Goal: Task Accomplishment & Management: Use online tool/utility

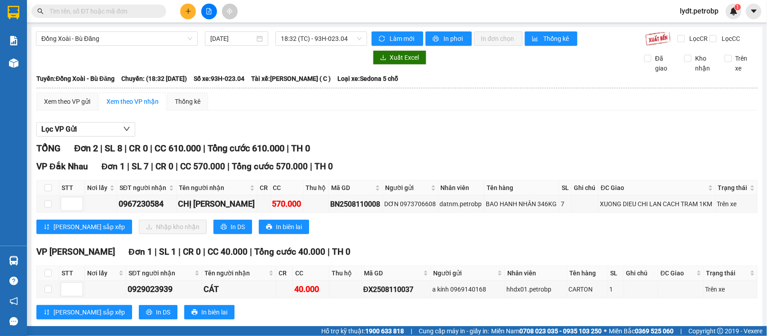
drag, startPoint x: 225, startPoint y: 151, endPoint x: 206, endPoint y: 156, distance: 19.4
click at [225, 151] on section "Kết quả tìm kiếm ( 8 ) Bộ lọc Mã ĐH Trạng thái Món hàng Tổng cước Chưa cước Ngư…" at bounding box center [383, 168] width 767 height 336
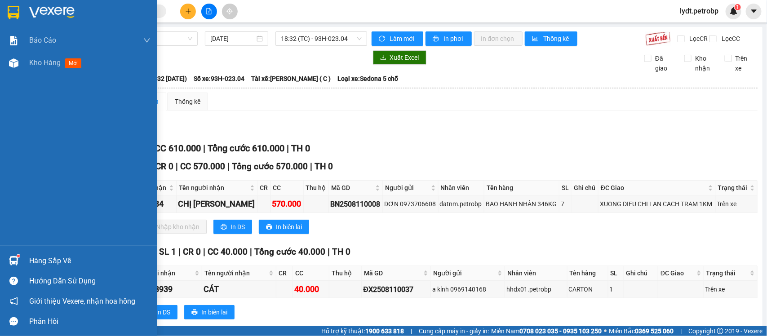
click at [55, 258] on div "Hàng sắp về" at bounding box center [89, 260] width 121 height 13
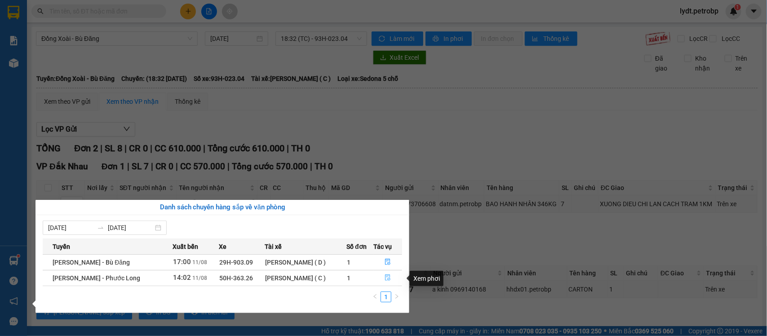
click at [388, 278] on icon "file-done" at bounding box center [387, 277] width 5 height 6
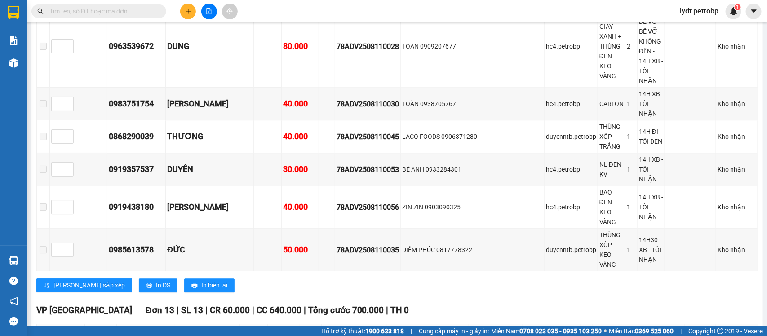
scroll to position [2639, 0]
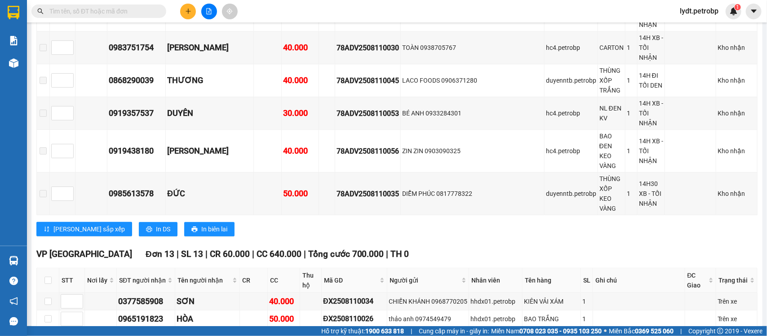
drag, startPoint x: 164, startPoint y: 197, endPoint x: 115, endPoint y: 200, distance: 49.5
copy div "0988474669"
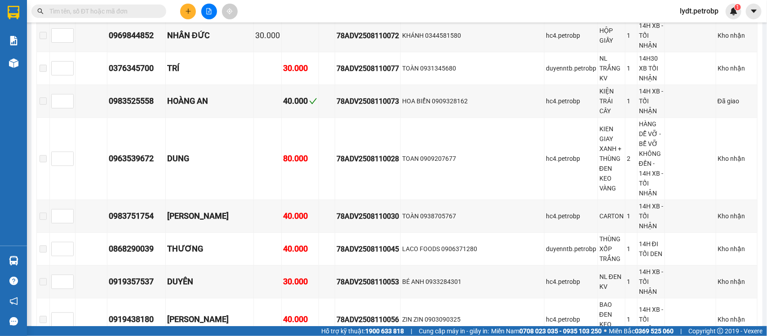
scroll to position [2695, 0]
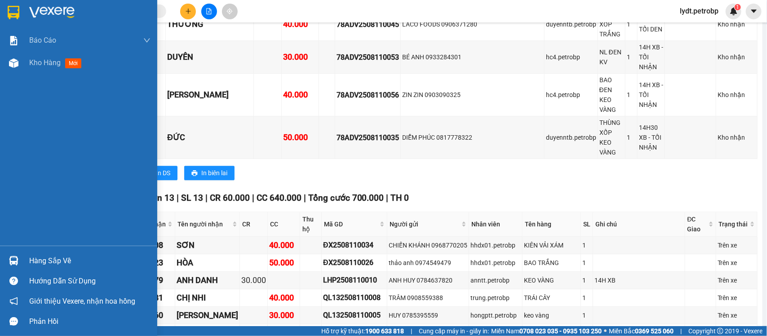
click at [30, 259] on div "Hàng sắp về" at bounding box center [89, 260] width 121 height 13
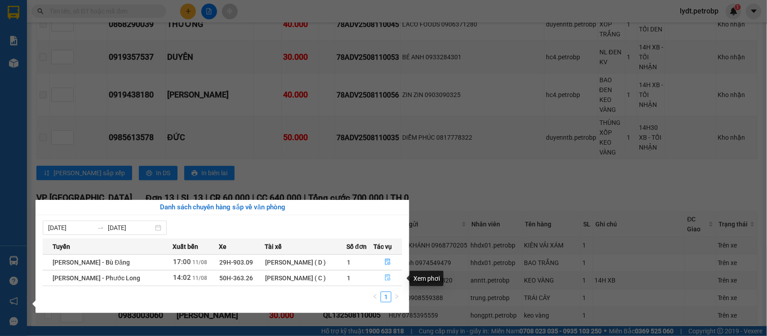
click at [384, 275] on icon "file-done" at bounding box center [387, 277] width 6 height 6
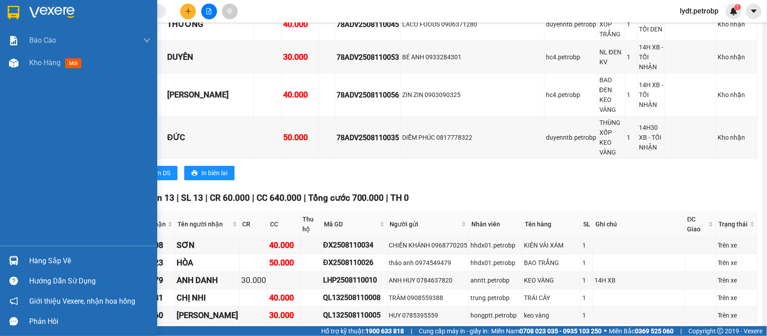
click at [37, 256] on div "Hàng sắp về" at bounding box center [89, 260] width 121 height 13
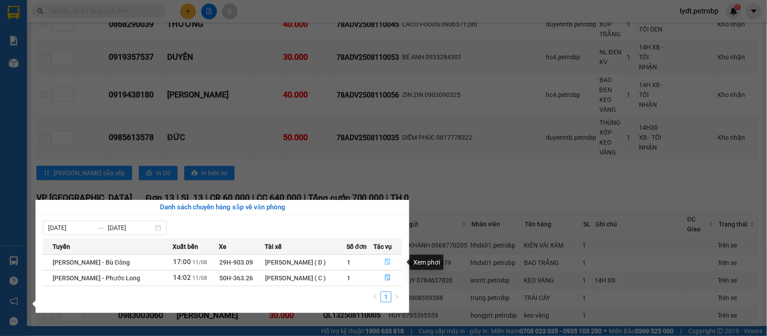
click at [382, 263] on button "button" at bounding box center [388, 262] width 28 height 14
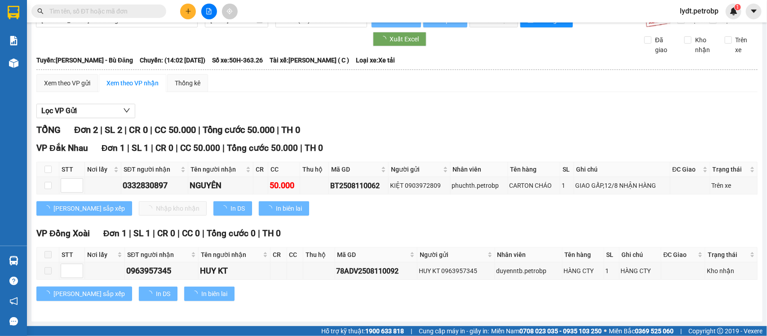
scroll to position [27, 0]
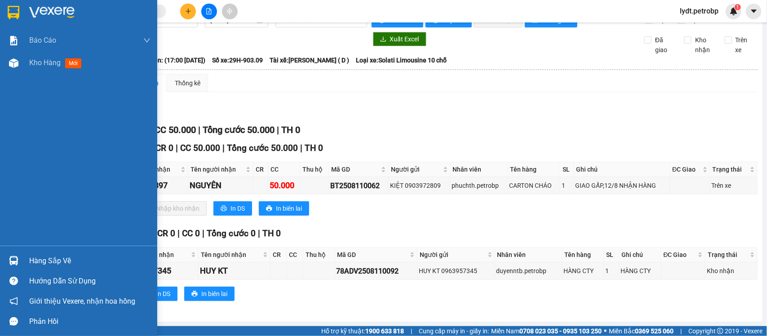
click at [17, 256] on img at bounding box center [13, 260] width 9 height 9
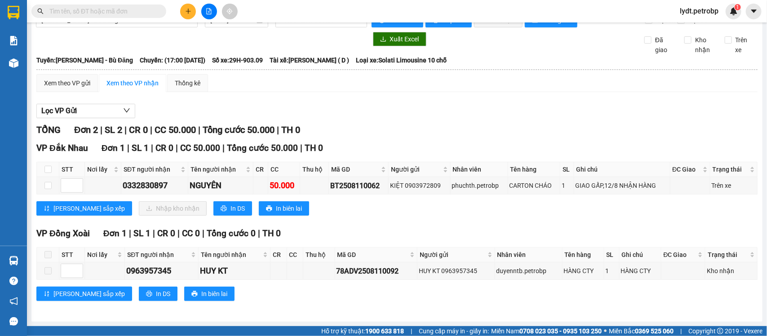
click at [203, 106] on section "Kết quả tìm kiếm ( 8 ) Bộ lọc Mã ĐH Trạng thái Món hàng Tổng cước Chưa cước Ngư…" at bounding box center [383, 168] width 767 height 336
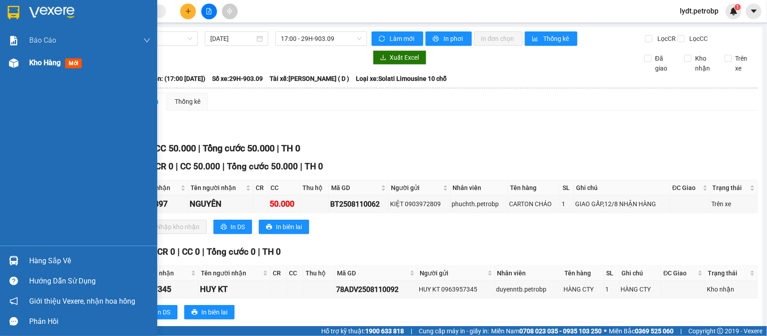
click at [40, 68] on div "Kho hàng mới" at bounding box center [57, 62] width 56 height 11
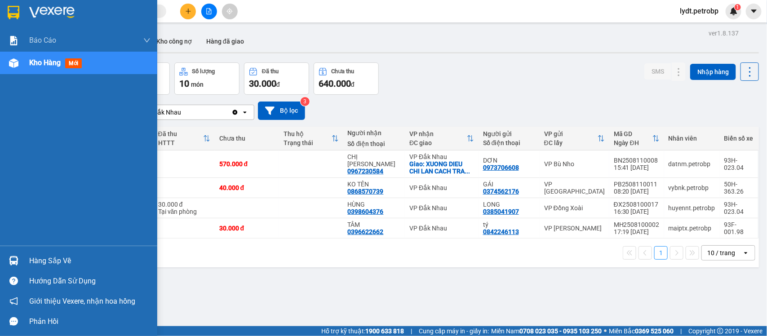
click at [32, 257] on div "Hàng sắp về" at bounding box center [89, 260] width 121 height 13
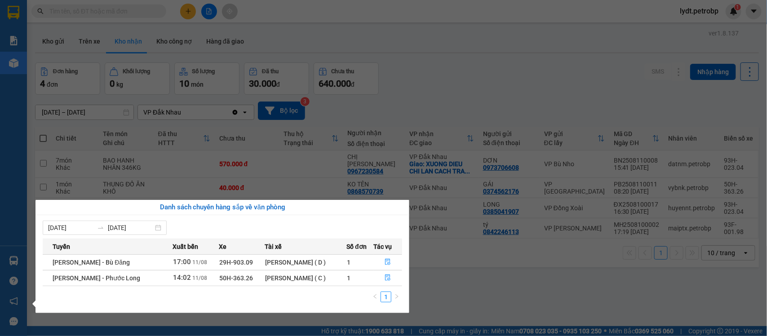
click at [447, 288] on section "Kết quả tìm kiếm ( 8 ) Bộ lọc Mã ĐH Trạng thái Món hàng Tổng cước Chưa cước Ngư…" at bounding box center [383, 168] width 767 height 336
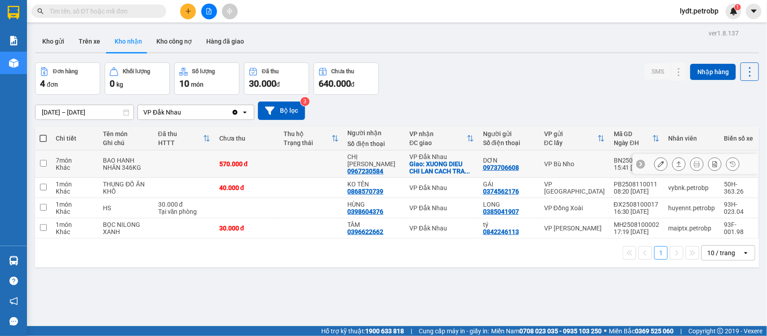
click at [693, 165] on icon at bounding box center [696, 164] width 6 height 6
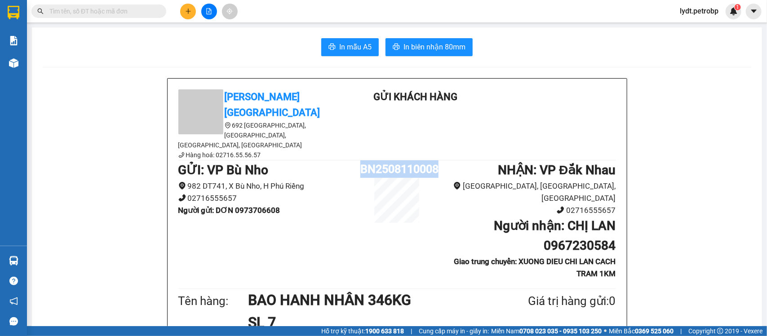
drag, startPoint x: 436, startPoint y: 143, endPoint x: 357, endPoint y: 143, distance: 78.6
click at [357, 160] on div "GỬI : VP Bù Nho 982 DT741, [GEOGRAPHIC_DATA] 02716555657 Người gửi : DƠN 09737…" at bounding box center [396, 223] width 437 height 126
copy div "BN2508110008"
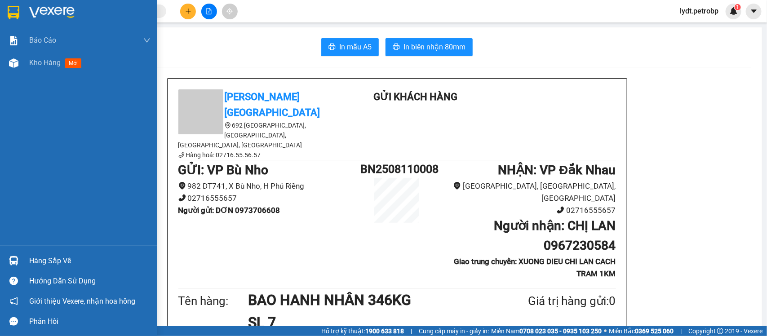
click at [64, 79] on div "Báo cáo BC tiền tận nơi (nhân viên) Báo cáo 1 (nv): Số tiền đã thu của văn phòn…" at bounding box center [78, 137] width 157 height 216
click at [64, 64] on div "Kho hàng mới" at bounding box center [57, 62] width 56 height 11
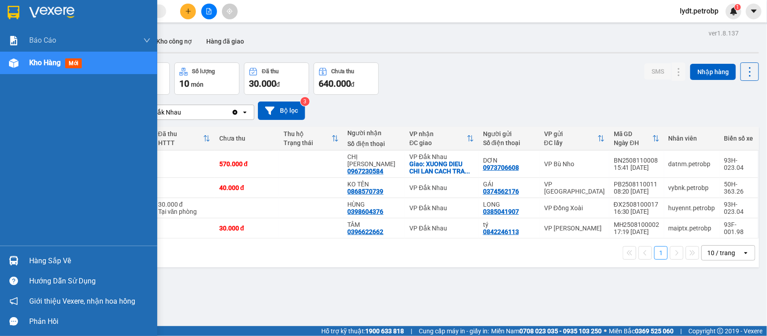
click at [54, 265] on div "Hàng sắp về" at bounding box center [89, 260] width 121 height 13
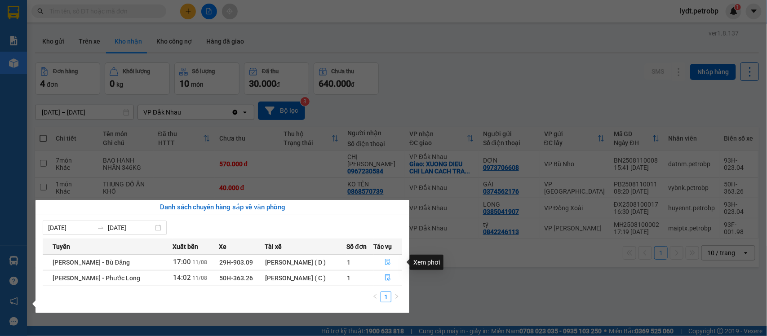
click at [383, 265] on button "button" at bounding box center [388, 262] width 28 height 14
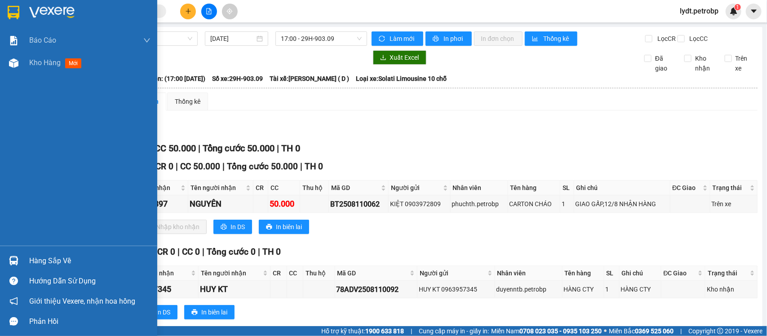
click at [43, 261] on div "Hàng sắp về" at bounding box center [89, 260] width 121 height 13
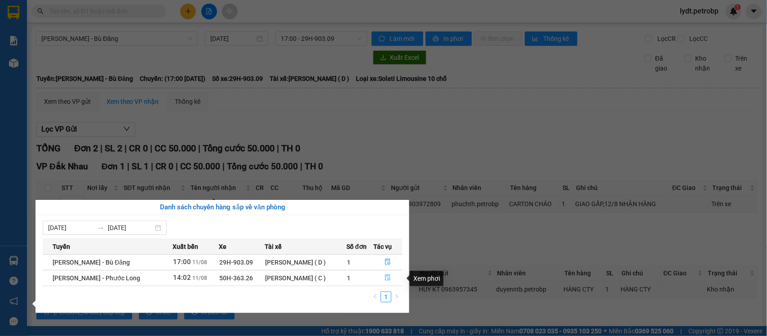
click at [389, 279] on icon "file-done" at bounding box center [387, 277] width 5 height 6
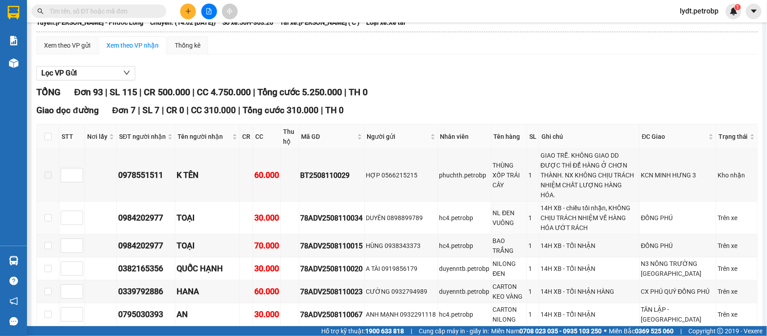
scroll to position [337, 0]
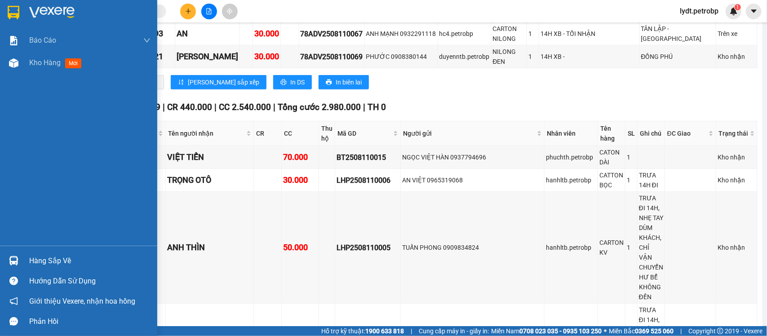
click at [23, 264] on div "Hàng sắp về" at bounding box center [78, 261] width 157 height 20
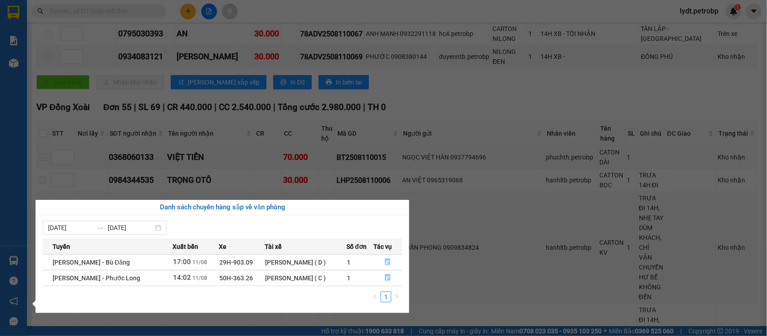
click at [461, 249] on section "Kết quả tìm kiếm ( 8 ) Bộ lọc Mã ĐH Trạng thái Món hàng Tổng cước Chưa cước Ngư…" at bounding box center [383, 168] width 767 height 336
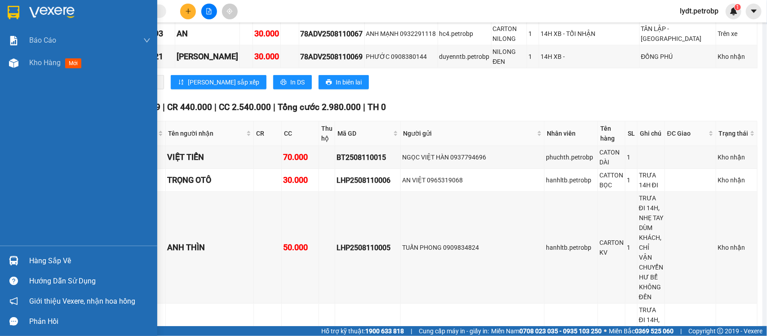
click at [73, 259] on div "Hàng sắp về" at bounding box center [89, 260] width 121 height 13
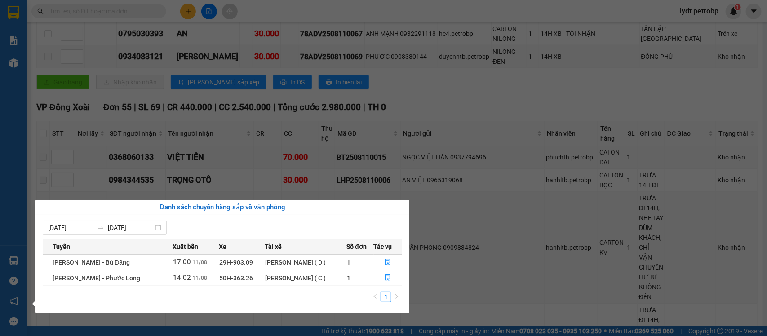
click at [0, 124] on div "Báo cáo BC tiền tận nơi (nhân viên) Báo cáo 1 (nv): Số tiền đã thu của văn phòn…" at bounding box center [13, 168] width 27 height 336
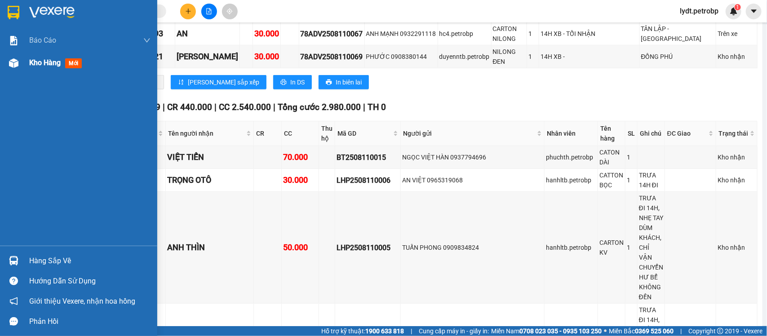
click at [61, 66] on span "Kho hàng" at bounding box center [44, 62] width 31 height 9
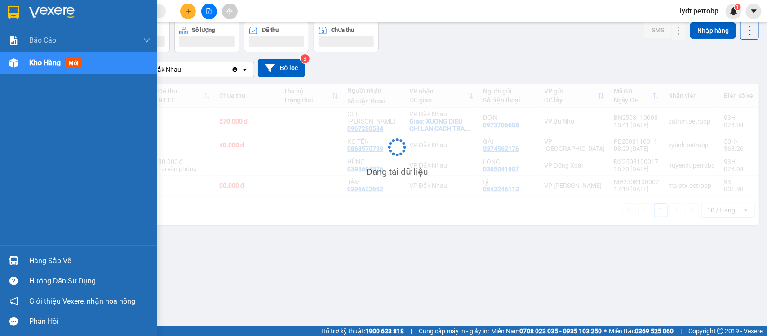
scroll to position [41, 0]
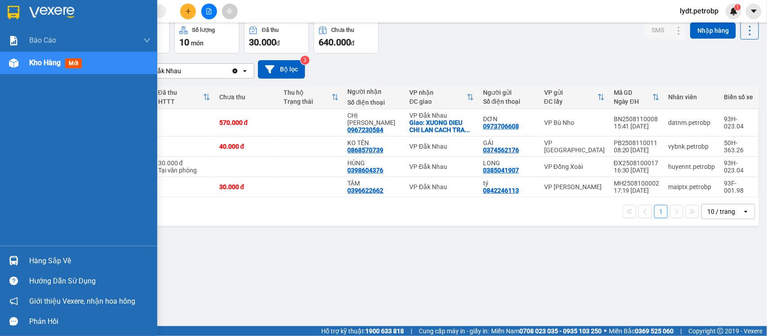
click at [32, 255] on div "Hàng sắp về" at bounding box center [89, 260] width 121 height 13
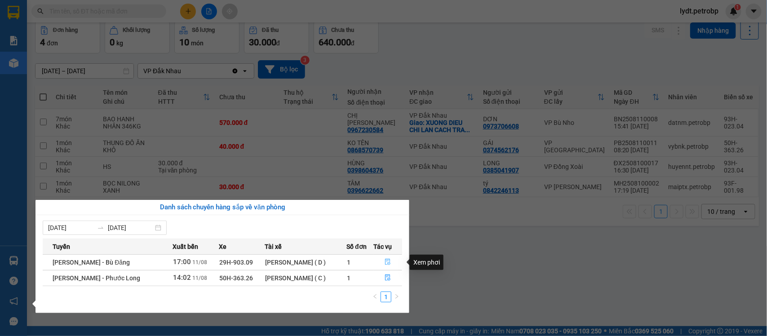
click at [385, 261] on icon "file-done" at bounding box center [387, 262] width 5 height 6
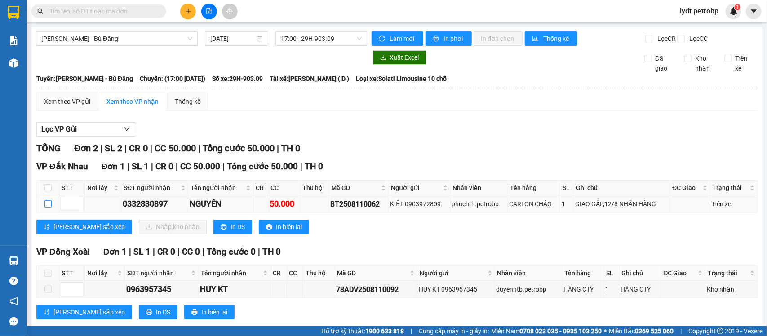
click at [46, 207] on input "checkbox" at bounding box center [47, 203] width 7 height 7
checkbox input "true"
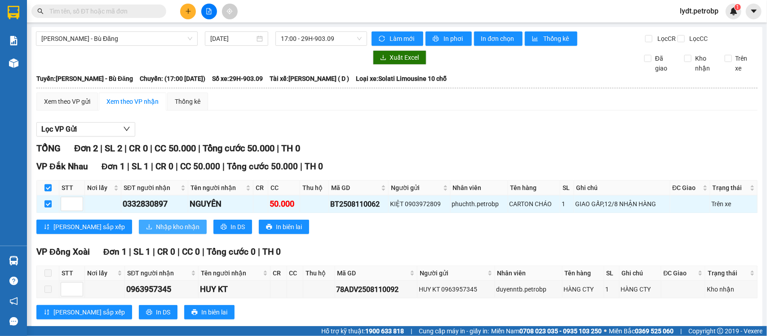
click at [156, 232] on span "Nhập kho nhận" at bounding box center [178, 227] width 44 height 10
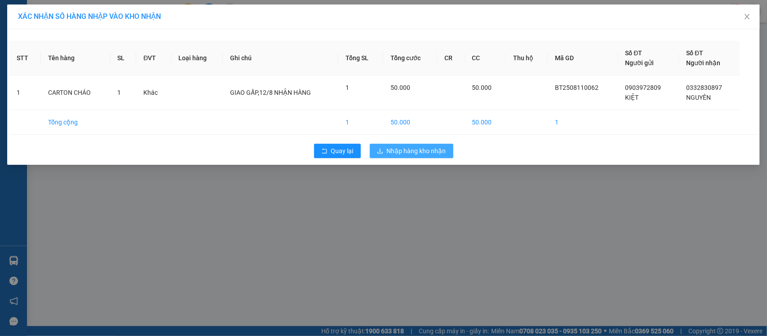
click at [427, 148] on span "Nhập hàng kho nhận" at bounding box center [416, 151] width 59 height 10
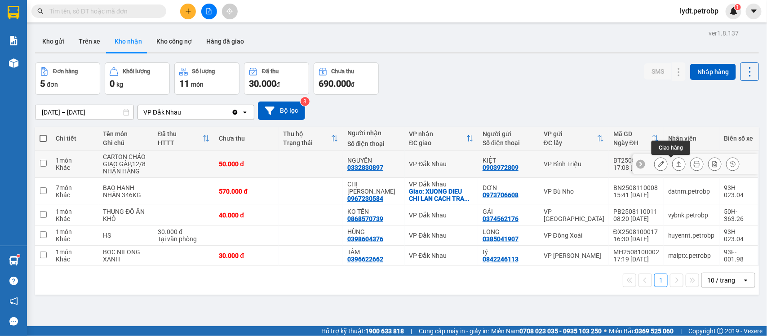
click at [675, 165] on icon at bounding box center [678, 164] width 6 height 6
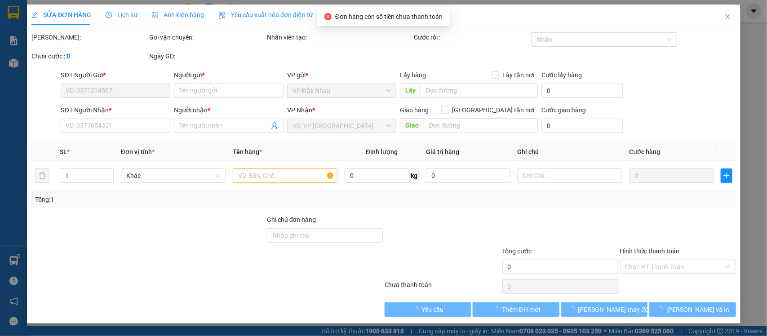
type input "0903972809"
type input "KIỆT"
type input "0332830897"
type input "NGUYÊN"
type input "50.000"
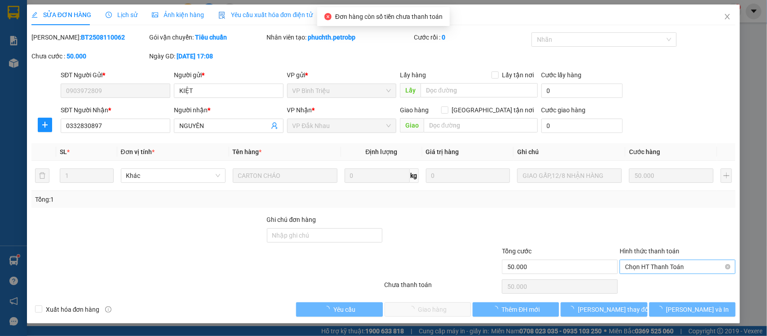
click at [674, 266] on span "Chọn HT Thanh Toán" at bounding box center [677, 266] width 105 height 13
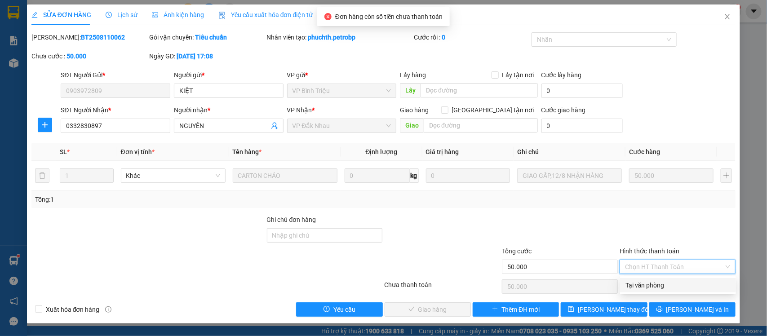
click at [670, 286] on div "Tại văn phòng" at bounding box center [677, 285] width 105 height 10
type input "0"
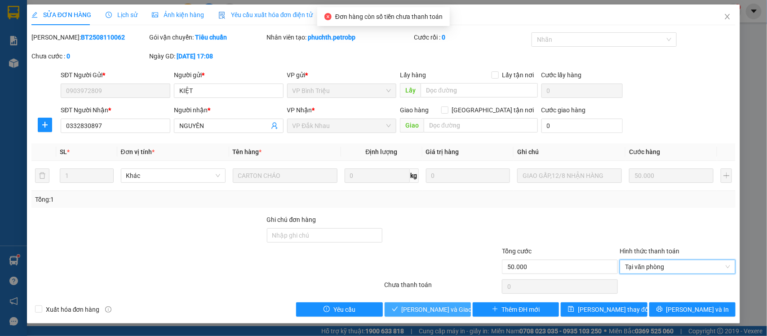
click at [454, 313] on span "[PERSON_NAME] và Giao hàng" at bounding box center [445, 310] width 86 height 10
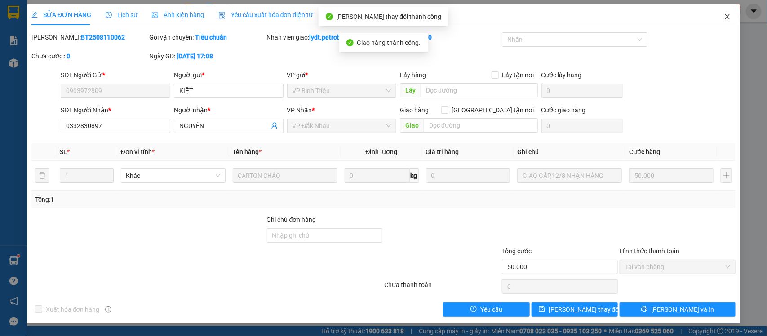
click at [730, 23] on span "Close" at bounding box center [727, 16] width 25 height 25
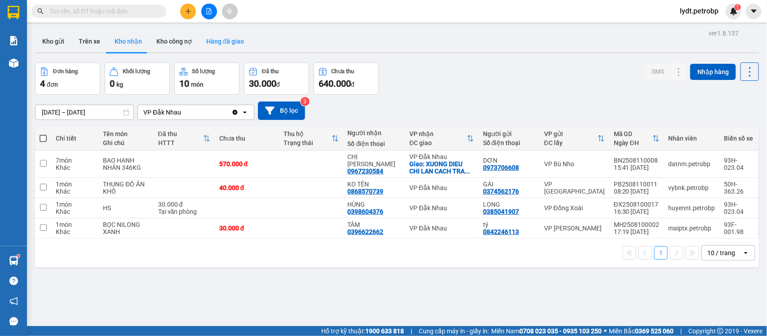
click at [228, 48] on button "Hàng đã giao" at bounding box center [225, 42] width 52 height 22
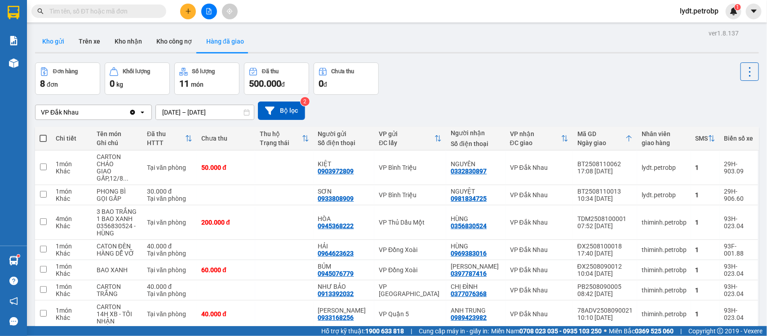
click at [48, 39] on button "Kho gửi" at bounding box center [53, 42] width 36 height 22
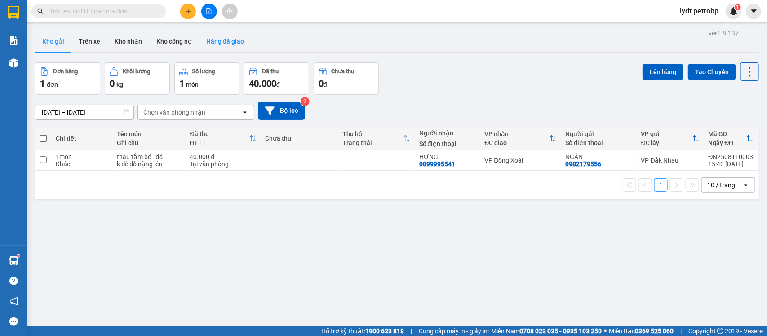
click at [212, 45] on button "Hàng đã giao" at bounding box center [225, 42] width 52 height 22
